Goal: Information Seeking & Learning: Check status

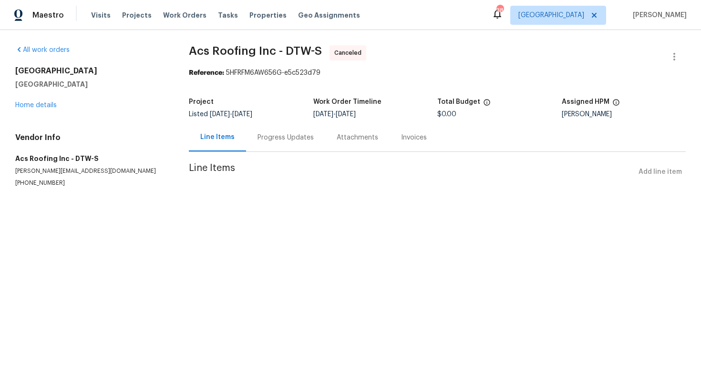
click at [277, 140] on div "Progress Updates" at bounding box center [285, 138] width 56 height 10
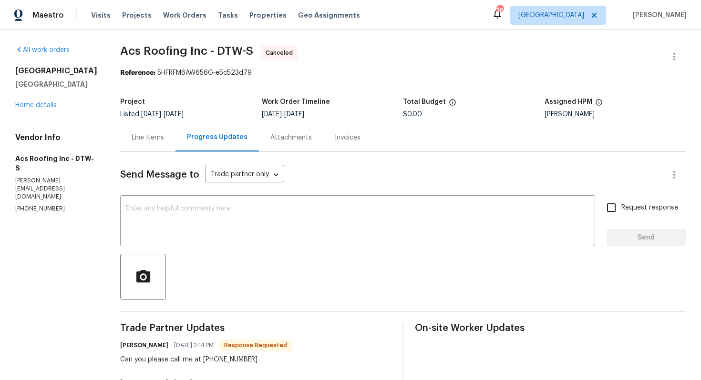
click at [138, 142] on div "Line Items" at bounding box center [148, 138] width 32 height 10
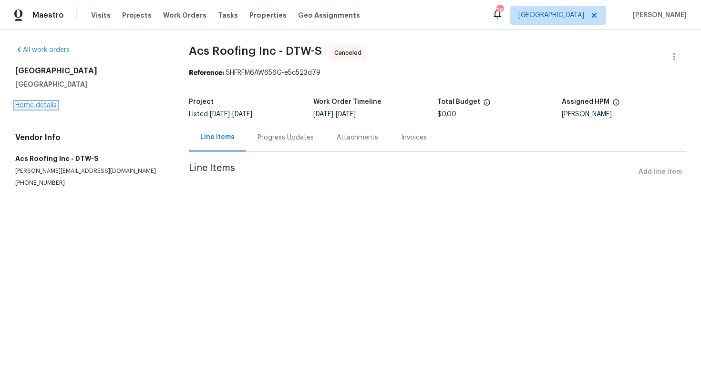
click at [45, 105] on link "Home details" at bounding box center [35, 105] width 41 height 7
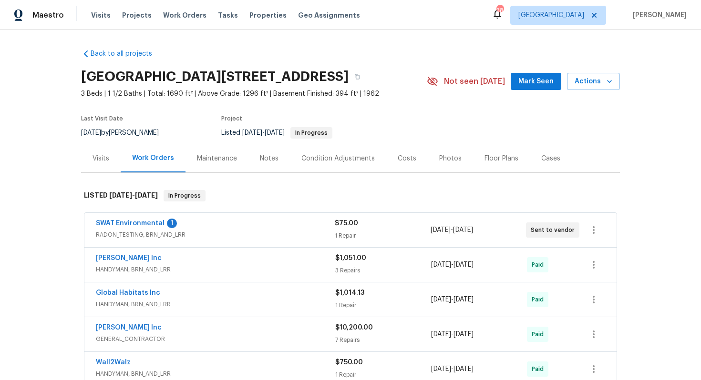
scroll to position [66, 0]
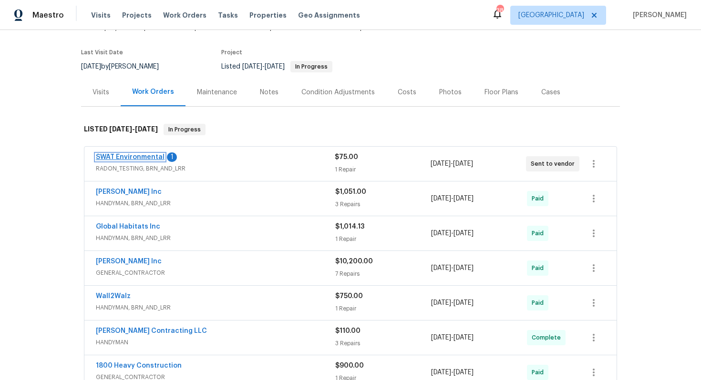
click at [111, 155] on link "SWAT Environmental" at bounding box center [130, 157] width 69 height 7
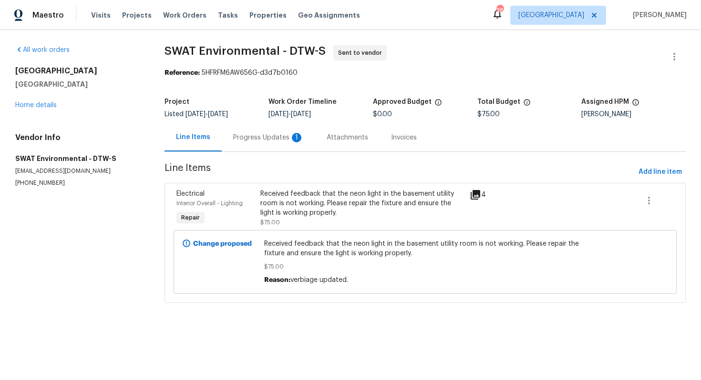
click at [259, 140] on div "Progress Updates 1" at bounding box center [268, 138] width 71 height 10
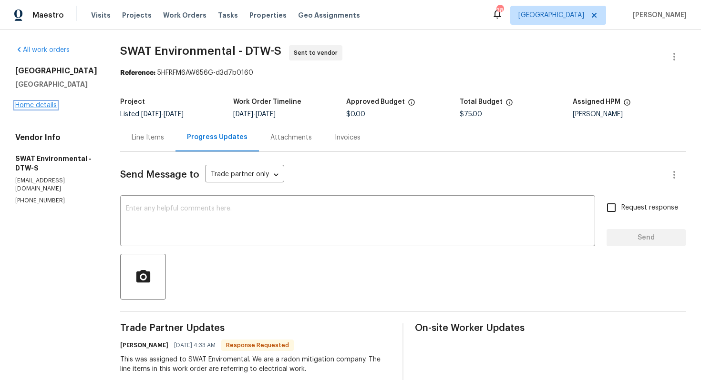
click at [45, 109] on link "Home details" at bounding box center [35, 105] width 41 height 7
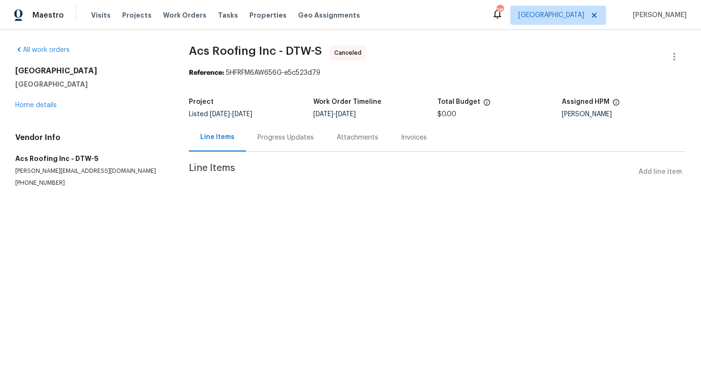
click at [285, 139] on div "Progress Updates" at bounding box center [285, 138] width 56 height 10
